Goal: Contribute content: Add original content to the website for others to see

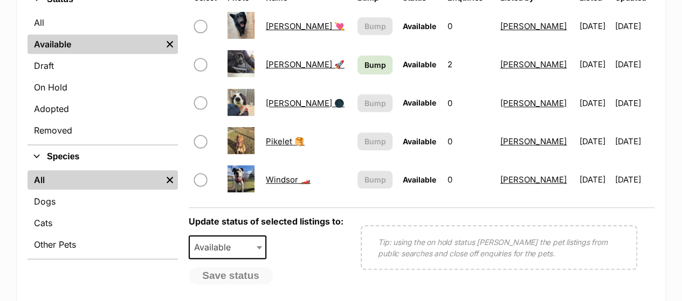
click at [286, 26] on link "Archie 💘" at bounding box center [305, 26] width 79 height 10
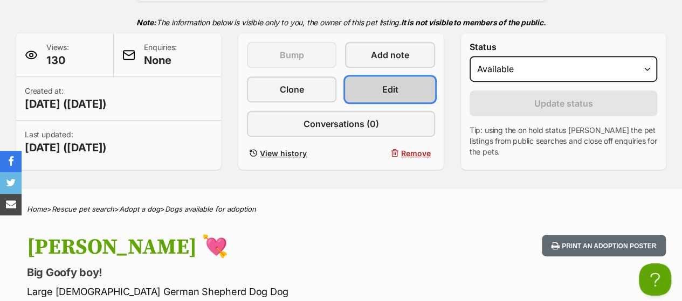
click at [398, 79] on link "Edit" at bounding box center [389, 90] width 89 height 26
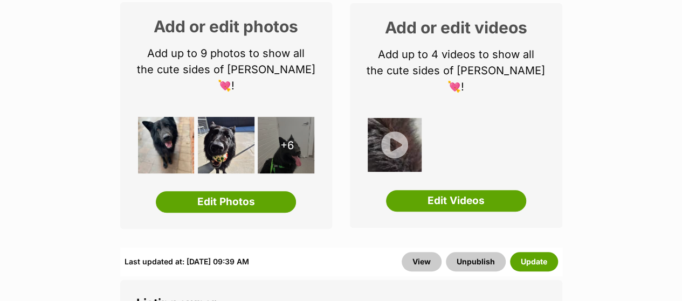
scroll to position [209, 0]
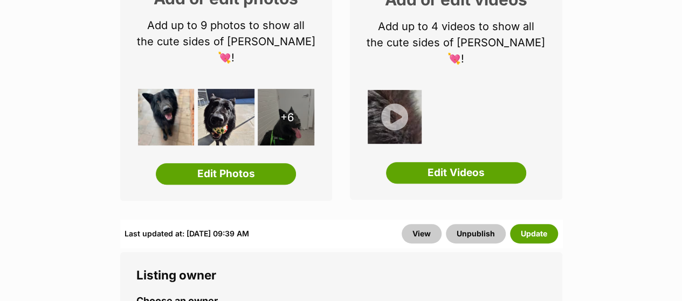
drag, startPoint x: 689, startPoint y: 12, endPoint x: 688, endPoint y: 23, distance: 10.9
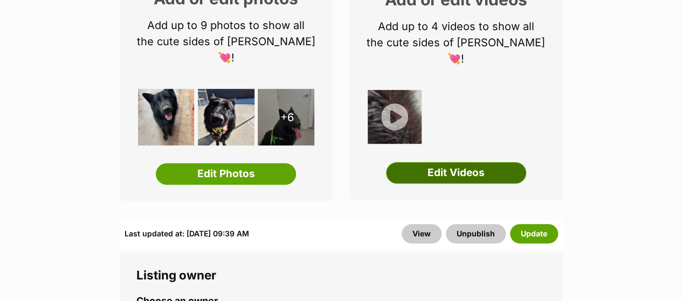
click at [457, 162] on link "Edit Videos" at bounding box center [456, 173] width 140 height 22
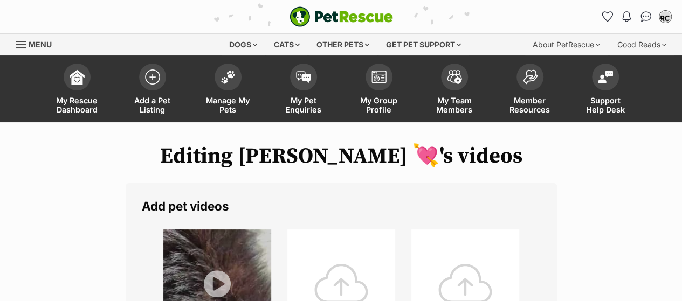
scroll to position [195, 0]
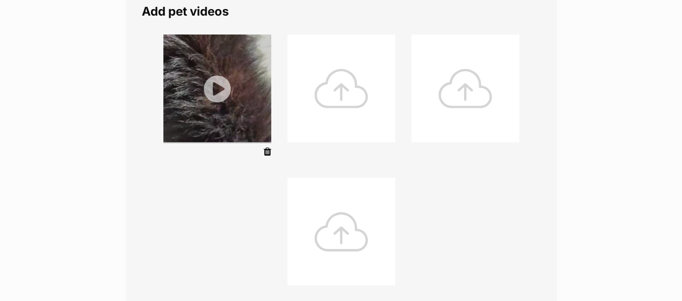
click at [349, 96] on div at bounding box center [341, 88] width 108 height 108
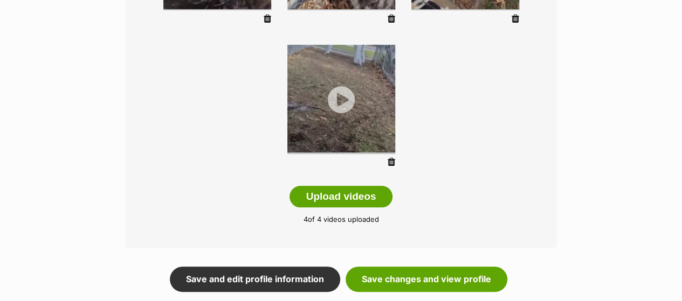
scroll to position [333, 0]
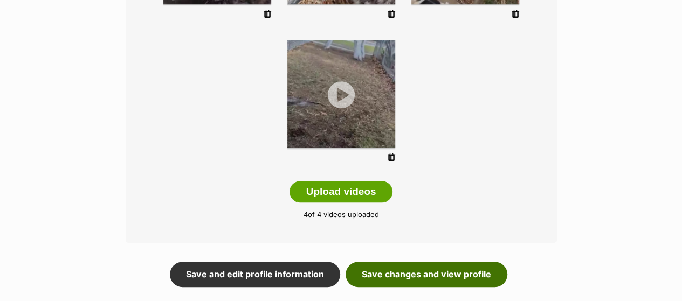
click at [431, 282] on link "Save changes and view profile" at bounding box center [426, 274] width 162 height 25
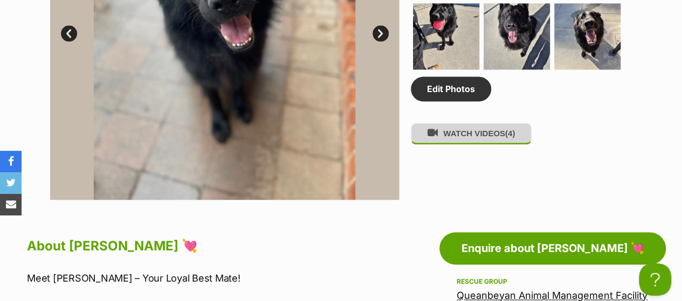
click at [494, 141] on button "WATCH VIDEOS (4)" at bounding box center [471, 133] width 121 height 21
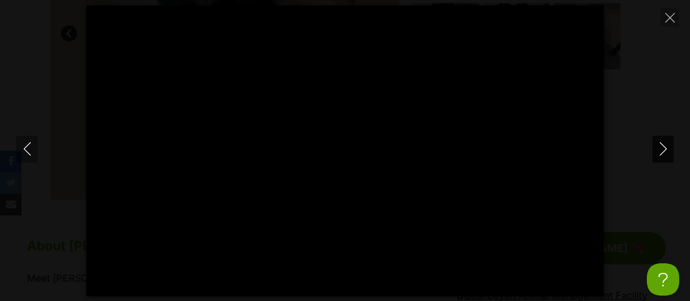
click at [668, 146] on icon "Next" at bounding box center [662, 148] width 13 height 13
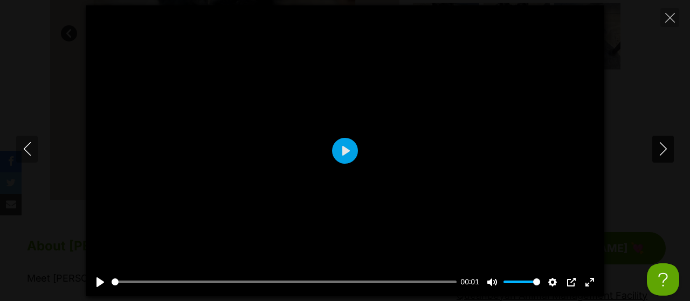
type input "40.19"
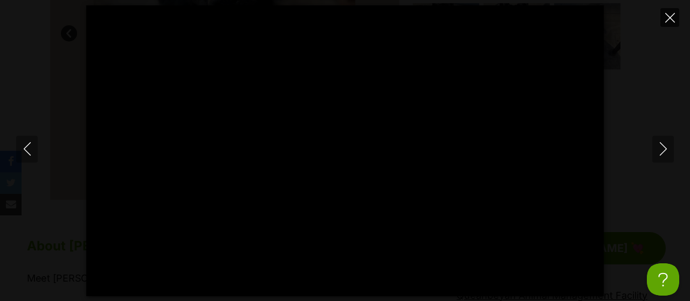
type input "99.37"
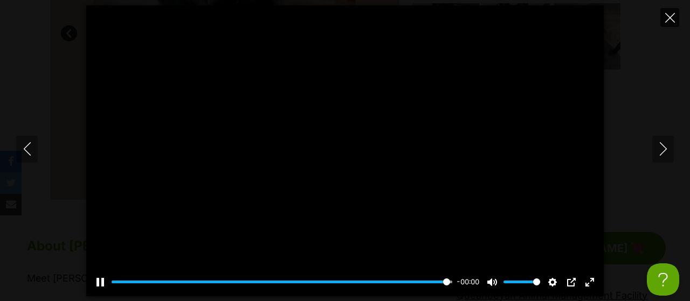
click at [669, 15] on icon "Close" at bounding box center [670, 18] width 10 height 10
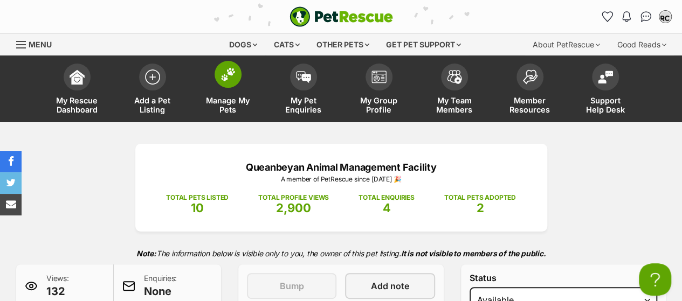
click at [234, 87] on link "Manage My Pets" at bounding box center [227, 90] width 75 height 64
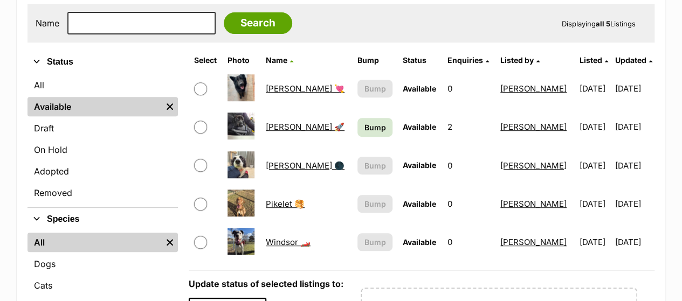
scroll to position [223, 0]
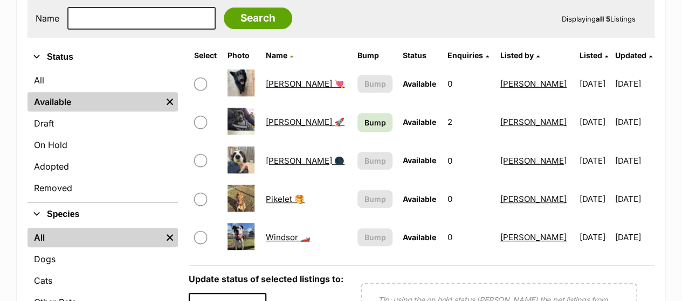
click at [364, 127] on span "Bump" at bounding box center [375, 122] width 22 height 11
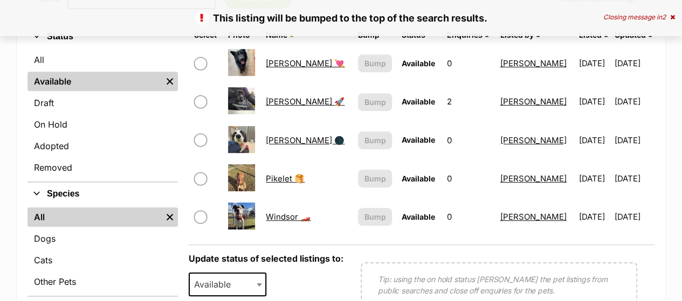
scroll to position [210, 0]
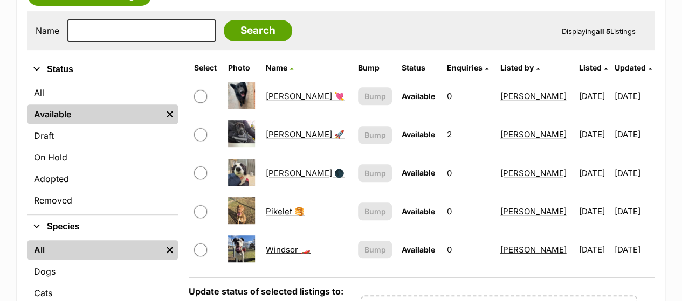
click at [277, 170] on link "[PERSON_NAME] 🌑" at bounding box center [305, 173] width 79 height 10
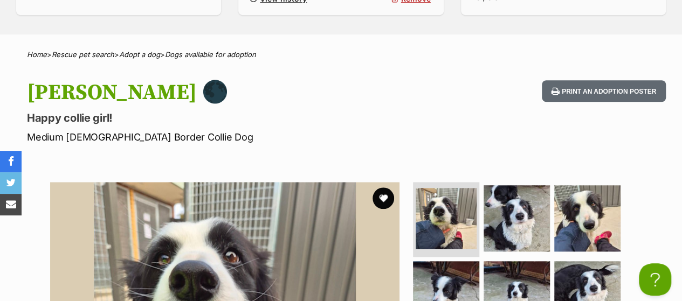
scroll to position [419, 0]
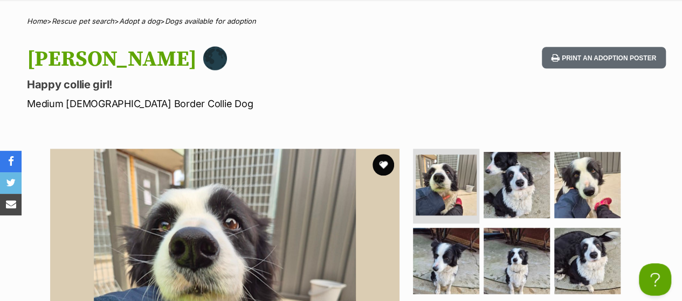
drag, startPoint x: 689, startPoint y: 18, endPoint x: 689, endPoint y: 59, distance: 41.0
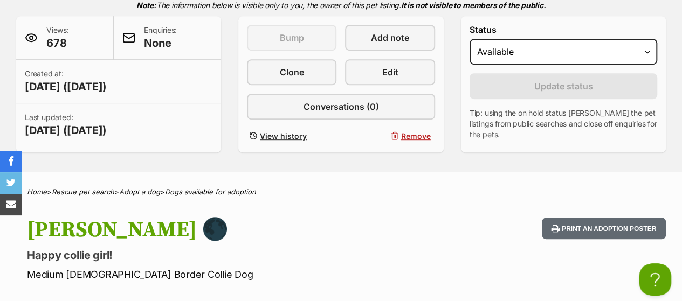
scroll to position [0, 0]
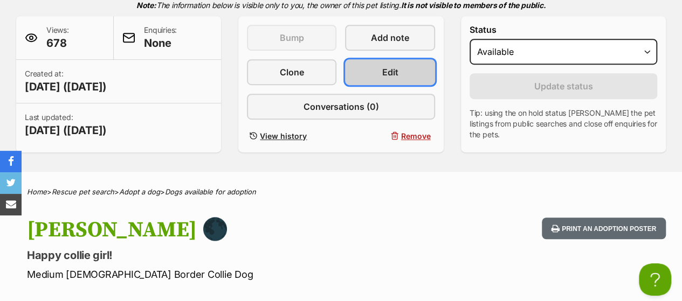
click at [382, 72] on span "Edit" at bounding box center [390, 72] width 16 height 13
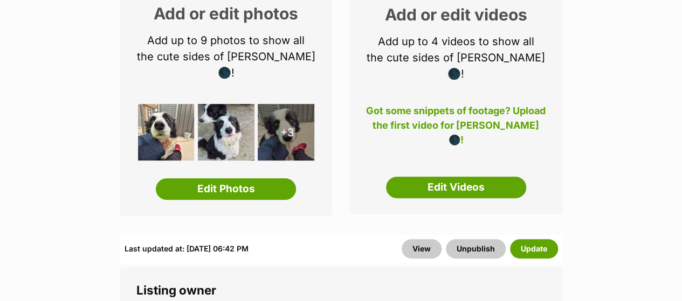
scroll to position [233, 0]
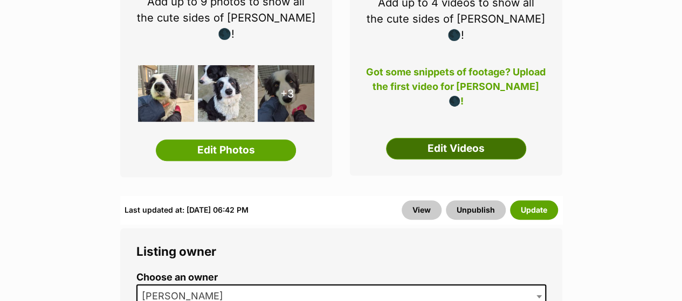
click at [476, 138] on link "Edit Videos" at bounding box center [456, 149] width 140 height 22
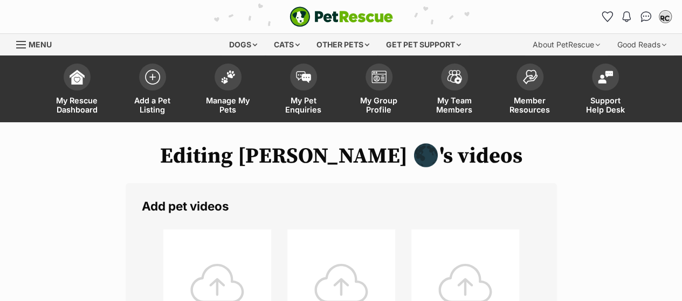
scroll to position [183, 0]
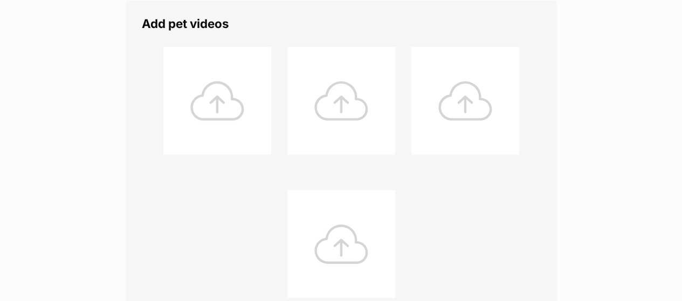
click at [237, 101] on div at bounding box center [217, 101] width 108 height 108
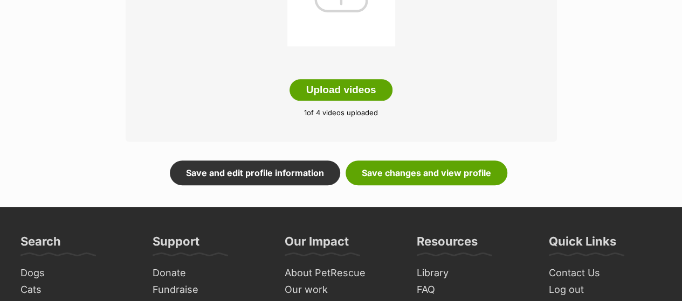
scroll to position [445, 0]
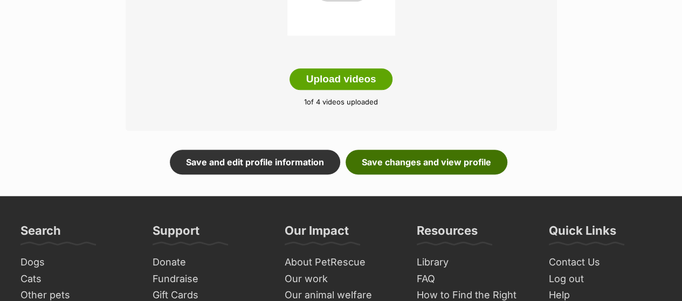
click at [435, 162] on link "Save changes and view profile" at bounding box center [426, 162] width 162 height 25
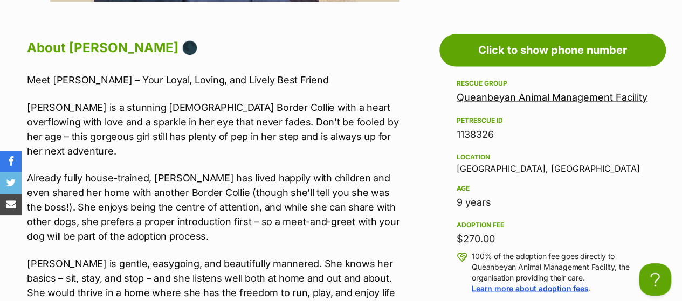
scroll to position [968, 0]
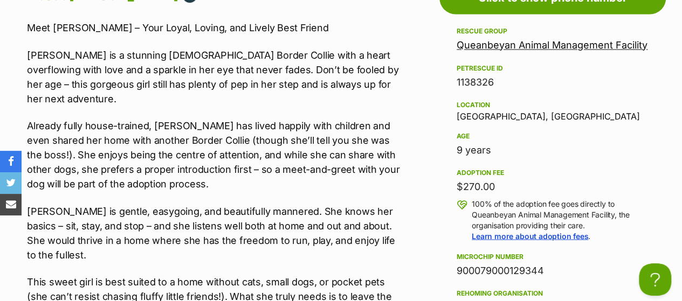
drag, startPoint x: 689, startPoint y: 25, endPoint x: 685, endPoint y: 130, distance: 105.2
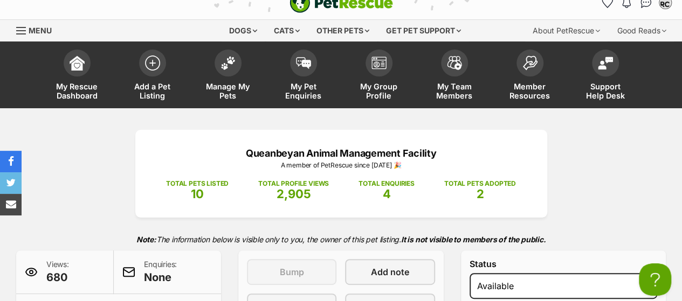
scroll to position [6, 0]
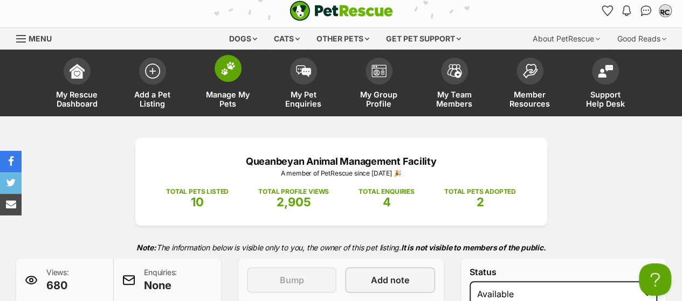
click at [225, 73] on img at bounding box center [227, 68] width 15 height 14
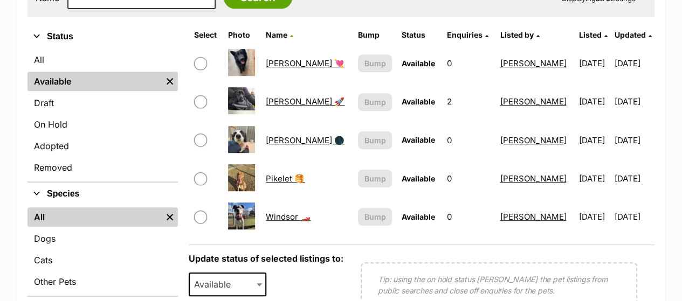
scroll to position [245, 0]
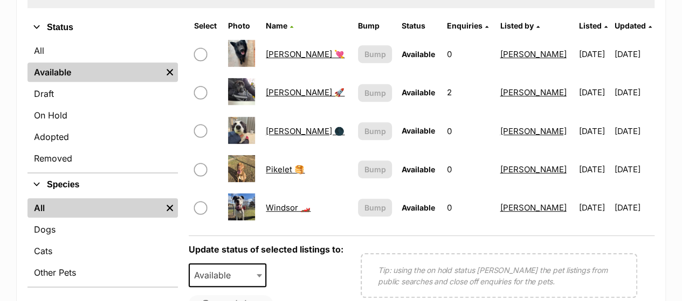
scroll to position [0, 0]
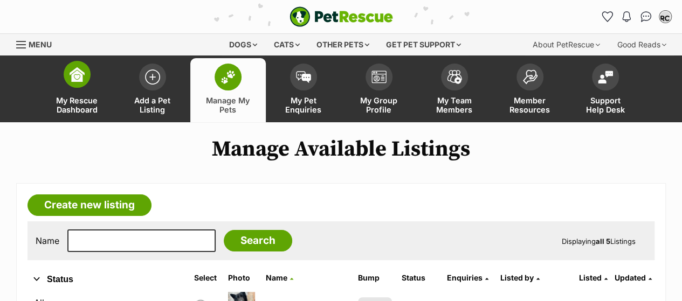
click at [73, 89] on link "My Rescue Dashboard" at bounding box center [76, 90] width 75 height 64
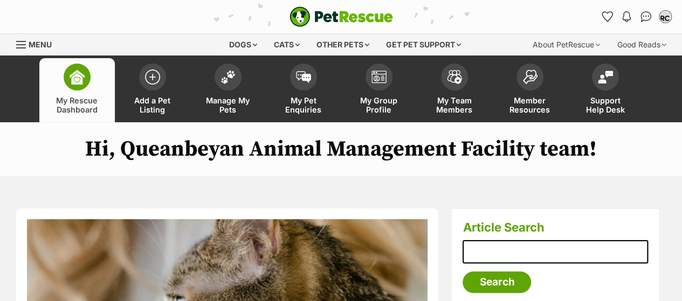
scroll to position [149, 0]
